Goal: Contribute content: Contribute content

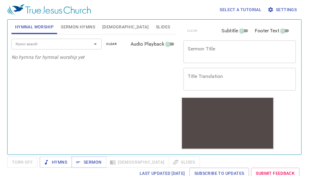
click at [152, 22] on button "Slides" at bounding box center [162, 27] width 21 height 14
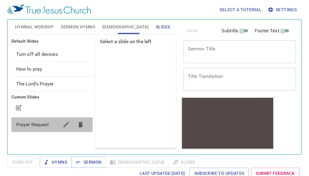
click at [37, 119] on div "Prayer Request" at bounding box center [51, 124] width 81 height 14
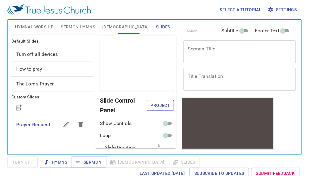
click at [152, 102] on span "Project" at bounding box center [160, 106] width 17 height 8
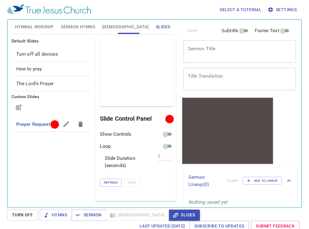
click at [245, 56] on textarea "Sermon Title" at bounding box center [240, 51] width 104 height 11
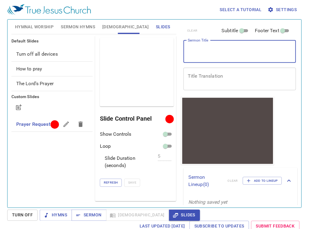
paste textarea "Facing Anxiety 面对忧虑"
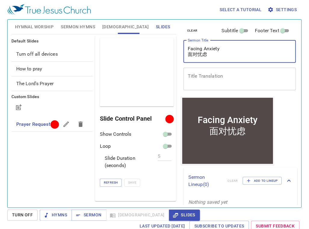
drag, startPoint x: 219, startPoint y: 56, endPoint x: 174, endPoint y: 57, distance: 45.2
click at [174, 57] on div "Hymnal Worship Sermon Hymns Bible Slides Hymn search Hymn search clear Audio Pl…" at bounding box center [154, 111] width 291 height 188
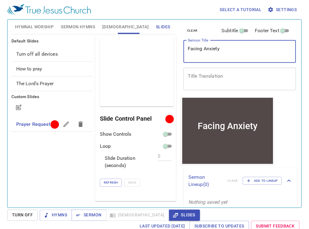
type textarea "Facing Anxiety"
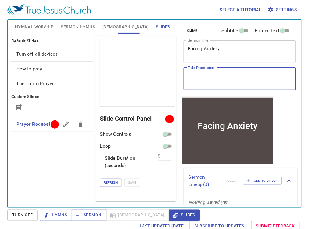
click at [212, 83] on textarea "Title Translation" at bounding box center [240, 78] width 104 height 11
paste textarea "面对忧虑"
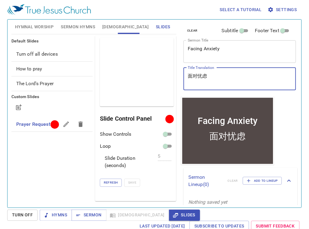
type textarea "面对忧虑"
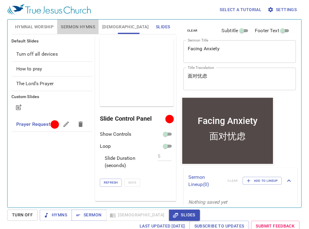
click at [71, 21] on button "Sermon Hymns" at bounding box center [78, 27] width 42 height 14
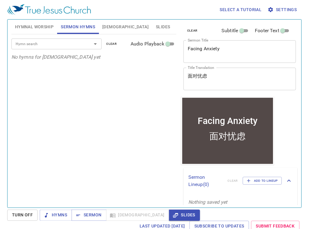
click at [65, 47] on input "Hymn search" at bounding box center [47, 43] width 69 height 7
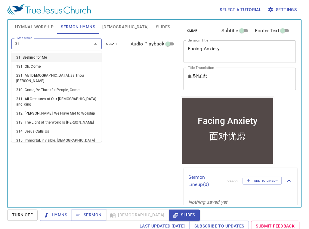
type input "318"
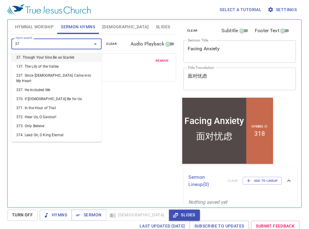
type input "379"
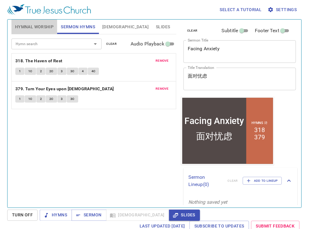
click at [32, 27] on span "Hymnal Worship" at bounding box center [34, 27] width 39 height 8
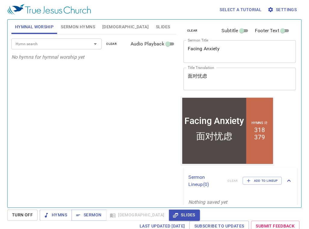
click at [71, 49] on div "Hymn search" at bounding box center [56, 44] width 90 height 11
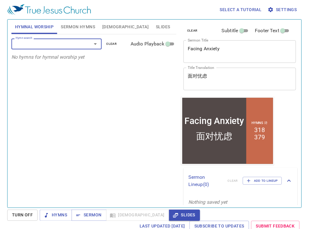
click at [32, 42] on input "Hymn search" at bounding box center [47, 43] width 69 height 7
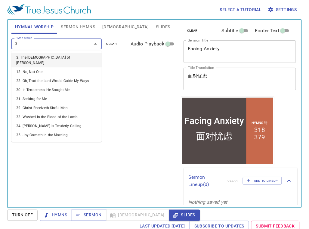
type input "35"
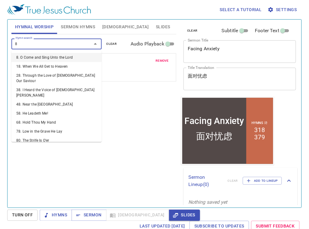
type input "84"
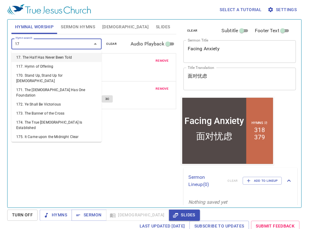
type input "176"
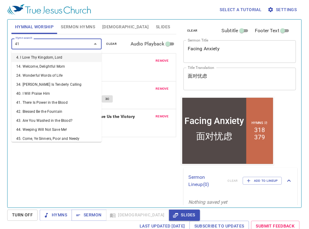
type input "415"
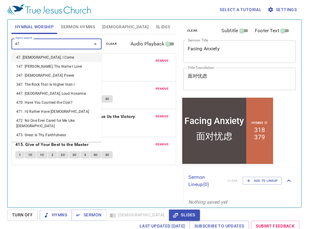
type input "479"
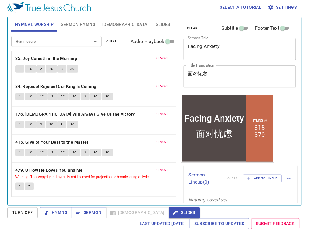
scroll to position [3, 0]
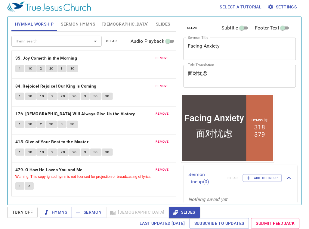
click at [63, 175] on span "Hymns" at bounding box center [56, 213] width 23 height 8
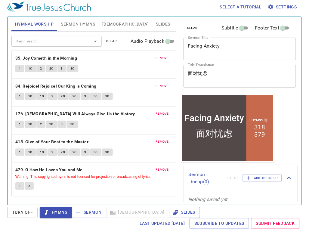
click at [58, 58] on b "35. Joy Cometh in the Morning" at bounding box center [46, 59] width 62 height 8
click at [19, 67] on span "1" at bounding box center [20, 68] width 2 height 5
click at [30, 71] on span "1C" at bounding box center [30, 68] width 4 height 5
click at [39, 68] on button "2" at bounding box center [40, 68] width 9 height 7
click at [52, 71] on span "2C" at bounding box center [51, 68] width 4 height 5
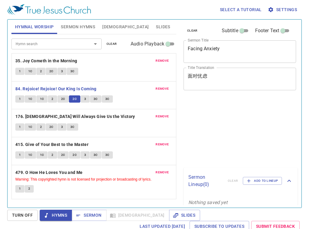
scroll to position [3, 0]
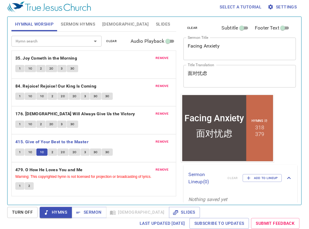
scroll to position [3, 0]
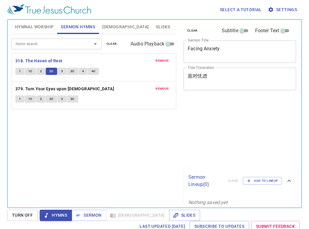
scroll to position [3, 0]
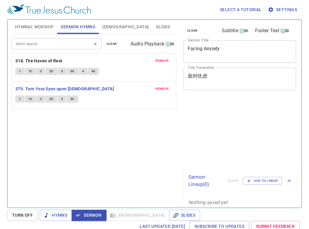
scroll to position [3, 0]
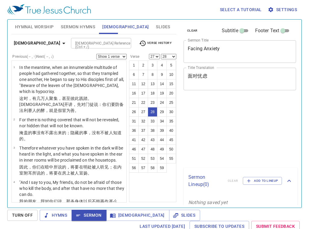
select select "27"
select select "28"
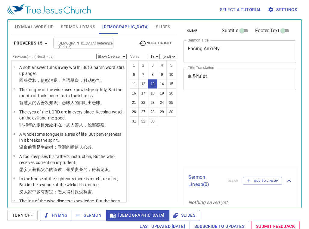
select select "13"
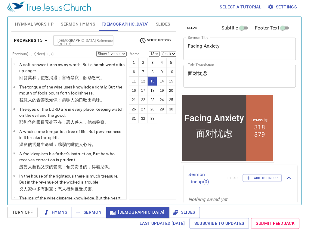
scroll to position [222, 0]
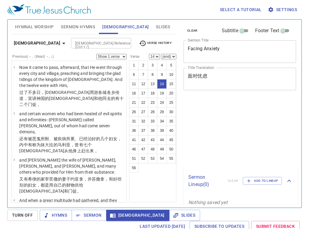
select select "14"
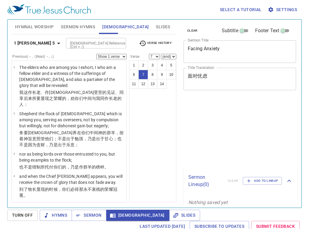
select select "7"
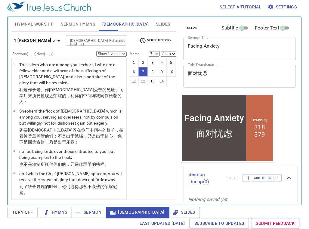
scroll to position [152, 0]
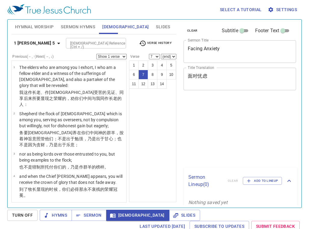
select select "7"
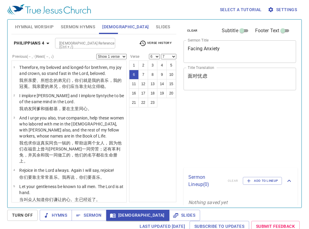
select select "6"
select select "7"
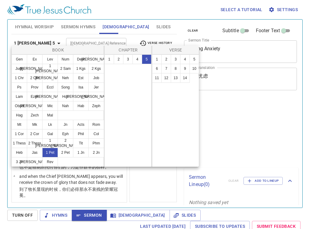
select select "6"
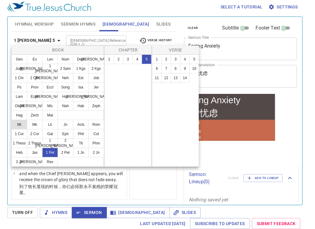
click at [20, 130] on button "Mt" at bounding box center [19, 125] width 16 height 10
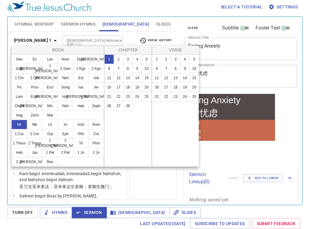
scroll to position [0, 0]
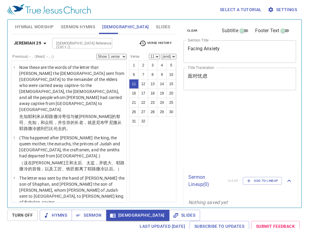
scroll to position [3, 0]
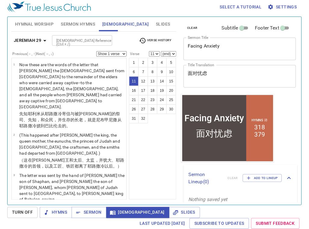
click at [167, 77] on button "10" at bounding box center [172, 72] width 10 height 10
select select "10"
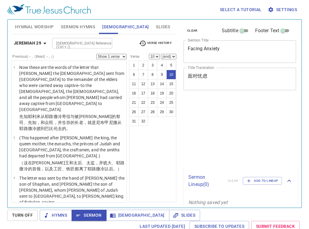
select select "10"
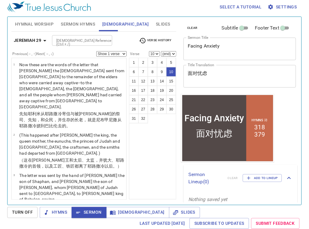
scroll to position [365, 0]
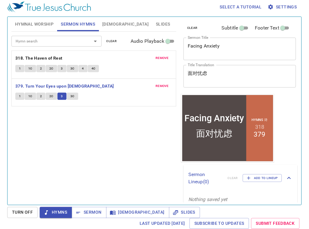
scroll to position [3, 0]
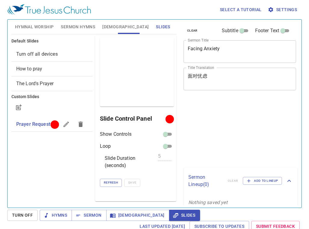
scroll to position [3, 0]
